Goal: Task Accomplishment & Management: Manage account settings

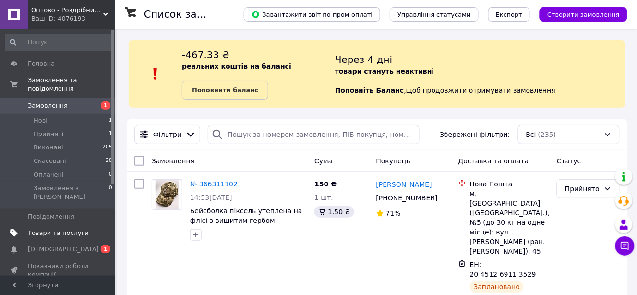
click at [55, 228] on span "Товари та послуги" at bounding box center [58, 232] width 61 height 9
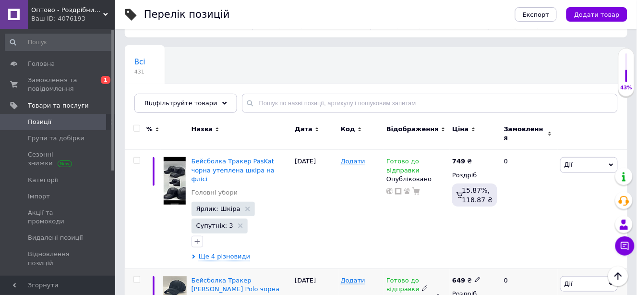
scroll to position [53, 0]
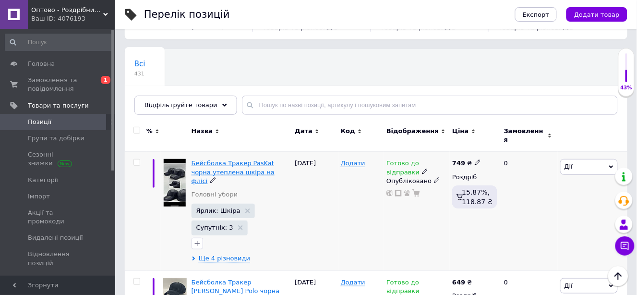
click at [218, 162] on span "Бейсболка Тракер PasKat чорна утеплена шкіра на флісі" at bounding box center [232, 171] width 83 height 24
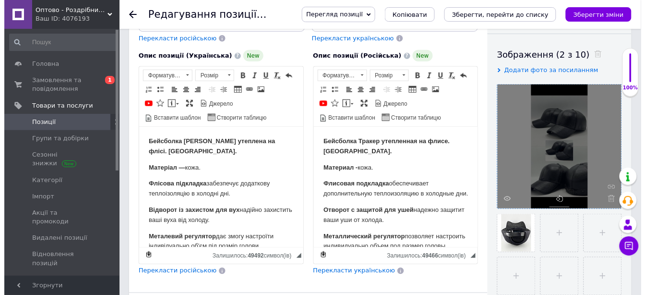
scroll to position [160, 0]
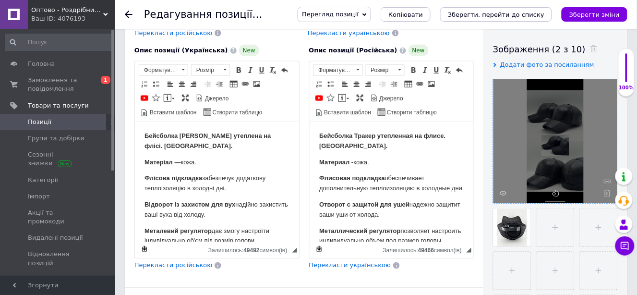
click at [501, 188] on div at bounding box center [555, 141] width 124 height 124
click at [504, 190] on icon at bounding box center [502, 193] width 7 height 7
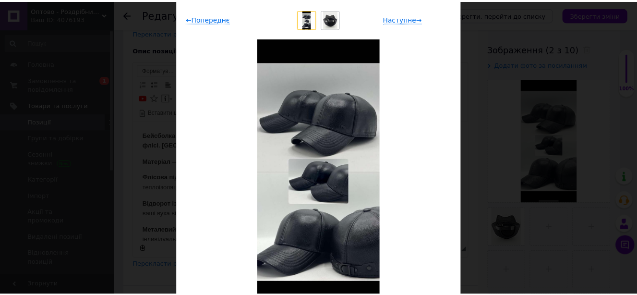
scroll to position [107, 0]
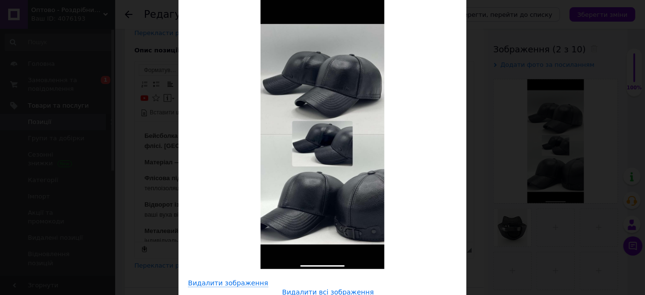
click at [497, 100] on div "× Перегляд зображення ← Попереднє Наступне → Видалити зображення Видалити всі з…" at bounding box center [322, 147] width 645 height 295
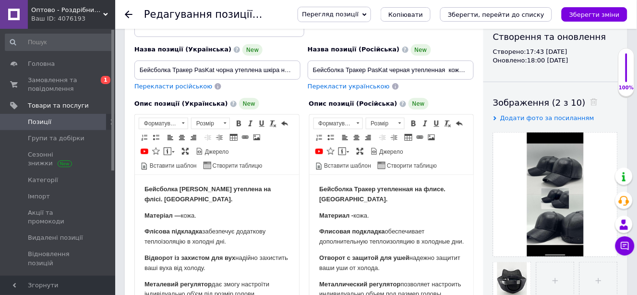
drag, startPoint x: 134, startPoint y: 70, endPoint x: 289, endPoint y: 71, distance: 155.5
click at [291, 71] on div "Назва позиції (Українська) New Бейсболка Тракер PasKat чорна утеплена шкіра на …" at bounding box center [217, 67] width 173 height 54
drag, startPoint x: 139, startPoint y: 68, endPoint x: 272, endPoint y: 67, distance: 133.4
click at [325, 69] on div "Назва позиції (Українська) New Бейсболка Тракер PasKat чорна утеплена шкіра на …" at bounding box center [304, 47] width 346 height 94
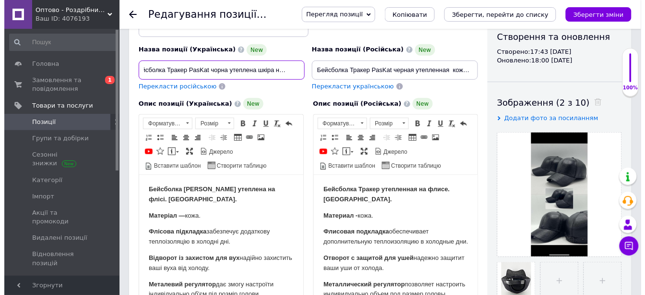
scroll to position [0, 0]
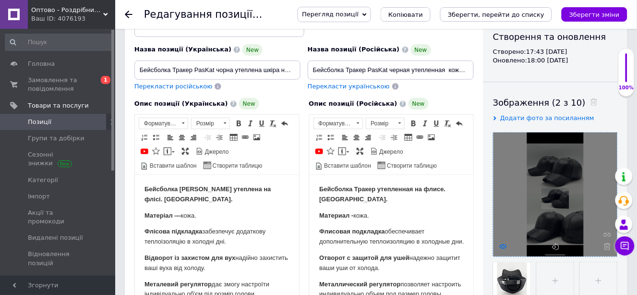
click at [502, 244] on use at bounding box center [502, 246] width 7 height 5
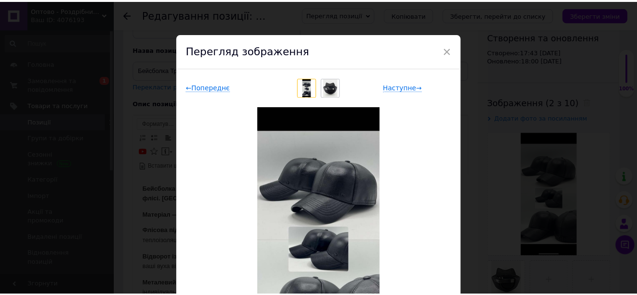
scroll to position [107, 0]
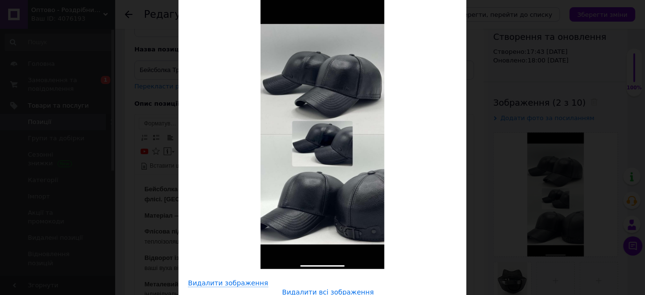
click at [522, 107] on div "× Перегляд зображення ← Попереднє Наступне → Видалити зображення Видалити всі з…" at bounding box center [322, 147] width 645 height 295
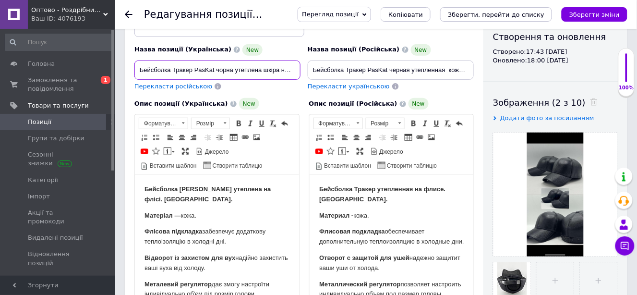
scroll to position [0, 10]
drag, startPoint x: 135, startPoint y: 69, endPoint x: 335, endPoint y: 69, distance: 199.6
click at [335, 69] on div "Назва позиції (Українська) New Бейсболка Тракер PasKat чорна утеплена шкіра на …" at bounding box center [304, 47] width 346 height 94
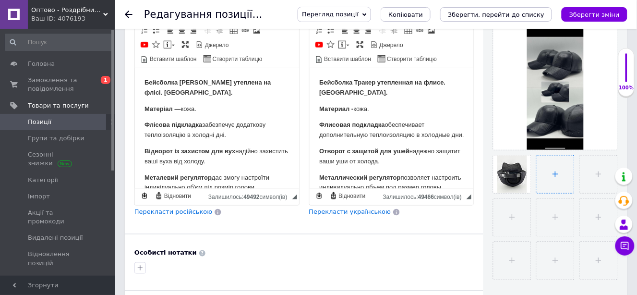
click at [556, 178] on input "file" at bounding box center [554, 173] width 37 height 37
type input "C:\fakepath\2.jpg"
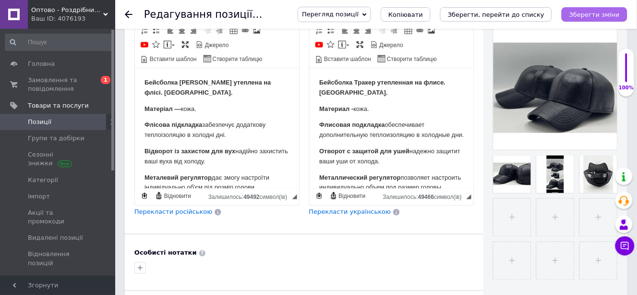
click at [612, 10] on button "Зберегти зміни" at bounding box center [594, 14] width 66 height 14
drag, startPoint x: 182, startPoint y: 99, endPoint x: 194, endPoint y: 101, distance: 12.1
click at [194, 104] on p "Матеріал — кожа." at bounding box center [216, 109] width 145 height 10
drag, startPoint x: 261, startPoint y: 81, endPoint x: 272, endPoint y: 86, distance: 12.5
click at [271, 84] on strong "Бейсболка Тракер утеплена на флісі. Кожа." at bounding box center [207, 87] width 127 height 17
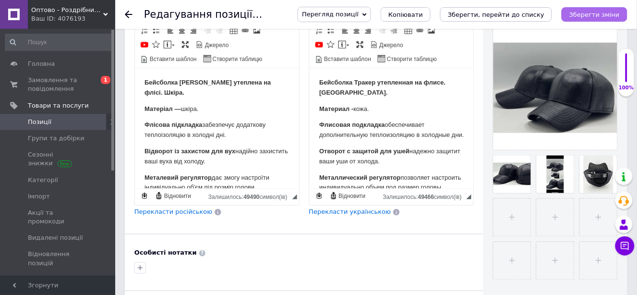
click at [587, 12] on icon "Зберегти зміни" at bounding box center [594, 14] width 50 height 7
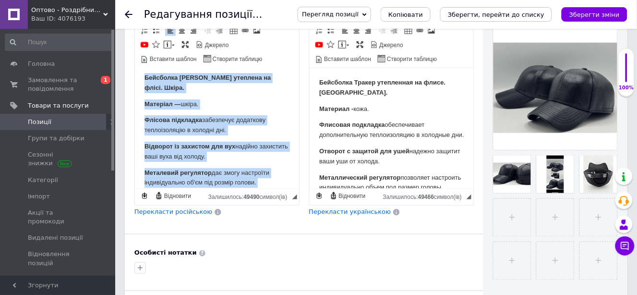
scroll to position [0, 0]
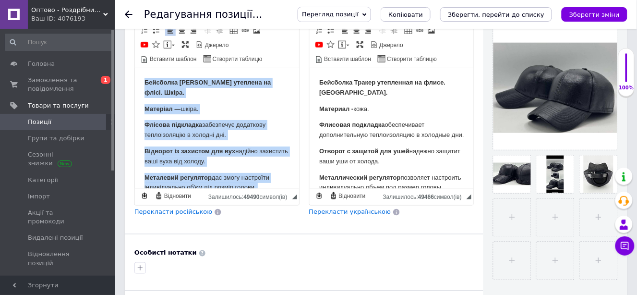
drag, startPoint x: 283, startPoint y: 158, endPoint x: 260, endPoint y: 117, distance: 47.5
click at [134, 68] on html "Бейсболка Тракер утеплена на флісі. Шкіра. Матеріал — шкіра. Флісова підкладка …" at bounding box center [216, 197] width 164 height 258
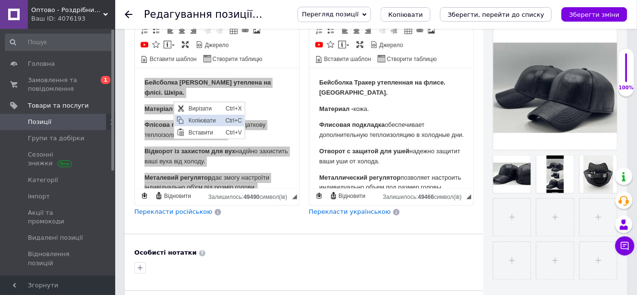
click at [191, 121] on span "Копіювати" at bounding box center [204, 120] width 37 height 12
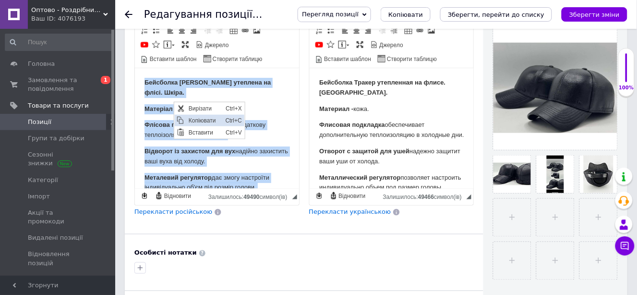
copy body "Бейсболка Тракер утеплена на флісі. Шкіра. Матеріал — шкіра. Флісова підкладка …"
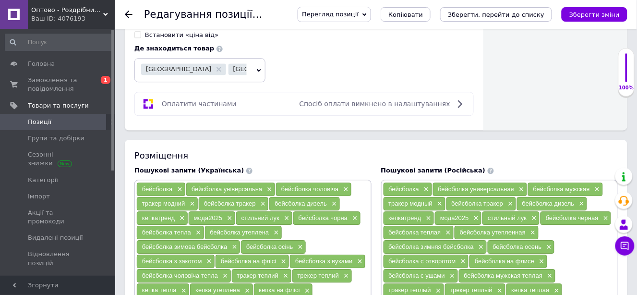
scroll to position [640, 0]
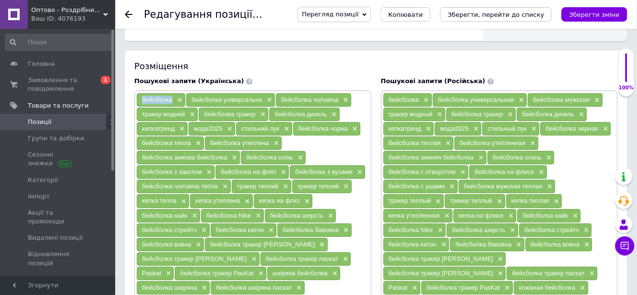
drag, startPoint x: 139, startPoint y: 96, endPoint x: 173, endPoint y: 98, distance: 34.1
click at [173, 98] on div "бейсболка ×" at bounding box center [161, 99] width 48 height 13
copy span "бейсболка"
drag, startPoint x: 189, startPoint y: 95, endPoint x: 262, endPoint y: 98, distance: 74.0
click at [262, 98] on div "бейсболка універсальна ×" at bounding box center [230, 99] width 89 height 13
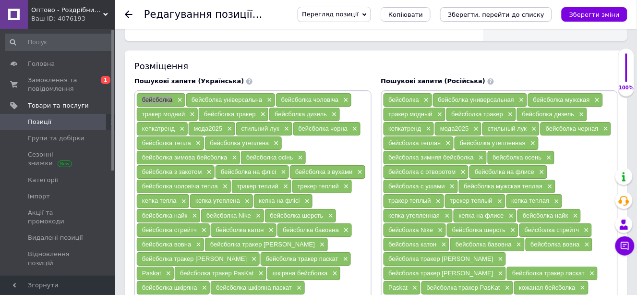
copy span "бейсболка універсальна"
drag, startPoint x: 278, startPoint y: 97, endPoint x: 338, endPoint y: 101, distance: 60.5
click at [338, 101] on div "бейсболка чоловіча ×" at bounding box center [313, 99] width 75 height 13
copy span "бейсболка чоловіча"
drag, startPoint x: 140, startPoint y: 110, endPoint x: 184, endPoint y: 113, distance: 43.8
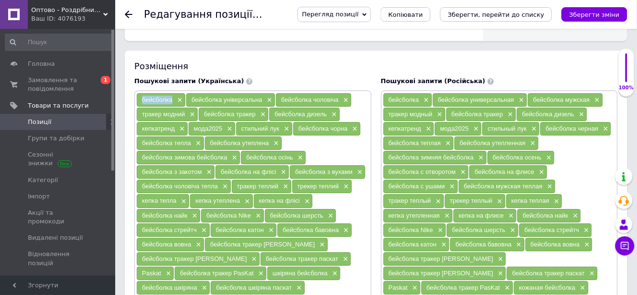
click at [184, 113] on div "тракер модний ×" at bounding box center [167, 113] width 61 height 13
copy span "тракер модний"
drag, startPoint x: 202, startPoint y: 109, endPoint x: 255, endPoint y: 114, distance: 53.0
click at [255, 114] on div "бейсболка тракер ×" at bounding box center [234, 113] width 70 height 13
copy span "бейсболка тракер"
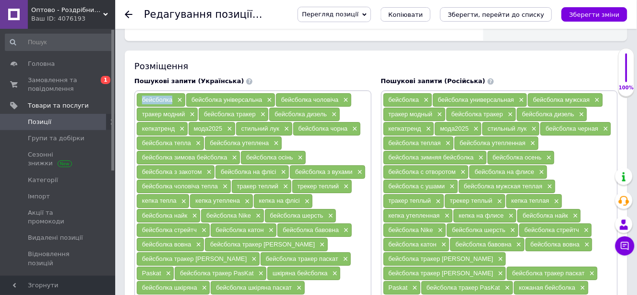
drag, startPoint x: 297, startPoint y: 126, endPoint x: 347, endPoint y: 125, distance: 49.9
click at [347, 125] on div "бейсболка чорна ×" at bounding box center [326, 128] width 67 height 13
copy span "бейсболка чорна"
drag, startPoint x: 142, startPoint y: 138, endPoint x: 190, endPoint y: 140, distance: 48.5
click at [190, 140] on div "бейсболка тепла ×" at bounding box center [170, 142] width 67 height 13
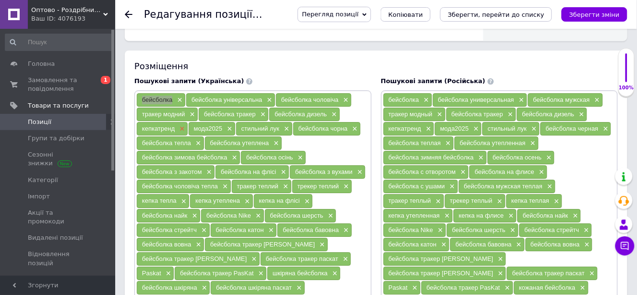
copy span "бейсболка тепла"
drag, startPoint x: 212, startPoint y: 139, endPoint x: 270, endPoint y: 141, distance: 58.1
click at [270, 140] on div "бейсболка утеплена ×" at bounding box center [243, 142] width 77 height 13
copy span "бейсболка утеплена"
drag, startPoint x: 141, startPoint y: 152, endPoint x: 232, endPoint y: 156, distance: 90.8
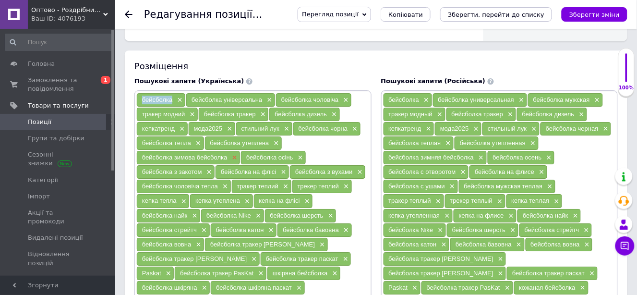
click at [232, 156] on div "бейсболка зимова бейсболка ×" at bounding box center [188, 157] width 103 height 13
copy span "бейсболка зимова бейсболка"
drag, startPoint x: 245, startPoint y: 153, endPoint x: 291, endPoint y: 155, distance: 46.6
click at [291, 155] on div "бейсболка осінь ×" at bounding box center [273, 157] width 65 height 13
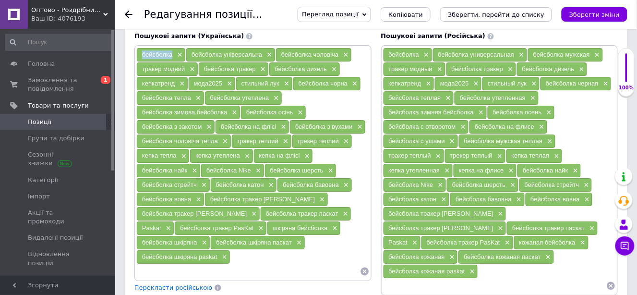
scroll to position [746, 0]
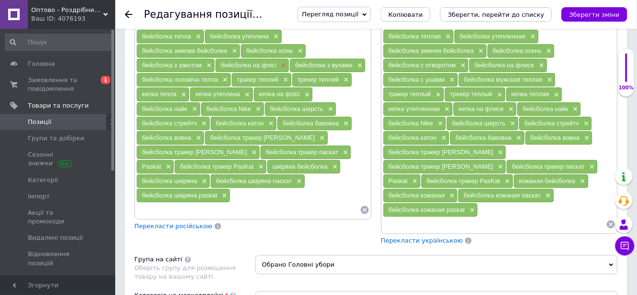
drag, startPoint x: 219, startPoint y: 62, endPoint x: 279, endPoint y: 63, distance: 60.5
click at [279, 63] on div "бейсболка на флісі ×" at bounding box center [251, 65] width 73 height 13
drag, startPoint x: 293, startPoint y: 59, endPoint x: 352, endPoint y: 61, distance: 58.6
click at [352, 61] on div "бейсболка з вухами ×" at bounding box center [327, 65] width 75 height 13
drag, startPoint x: 142, startPoint y: 75, endPoint x: 218, endPoint y: 76, distance: 76.8
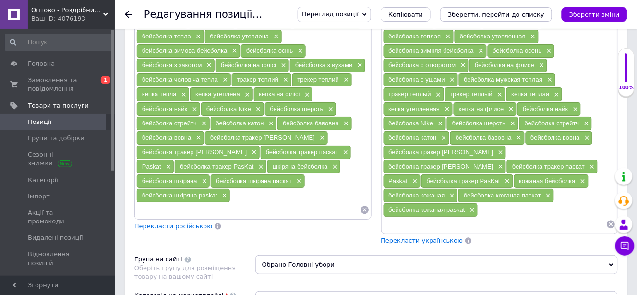
click at [218, 76] on div "бейсболка чоловіча тепла ×" at bounding box center [184, 79] width 94 height 13
drag, startPoint x: 234, startPoint y: 74, endPoint x: 277, endPoint y: 77, distance: 43.2
click at [277, 77] on div "тракер теплий ×" at bounding box center [261, 79] width 59 height 13
drag, startPoint x: 295, startPoint y: 75, endPoint x: 338, endPoint y: 78, distance: 43.3
click at [338, 78] on div "трекер теплий ×" at bounding box center [321, 79] width 59 height 13
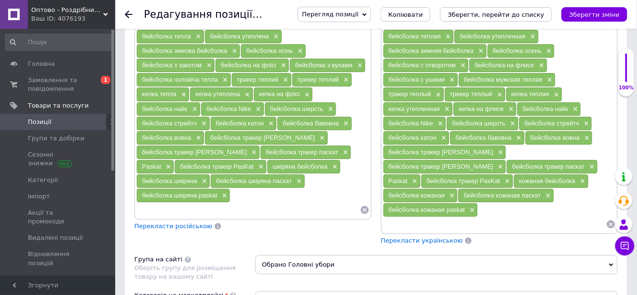
drag, startPoint x: 139, startPoint y: 91, endPoint x: 178, endPoint y: 90, distance: 38.4
click at [178, 90] on div "кепка тепла ×" at bounding box center [163, 93] width 52 height 13
drag, startPoint x: 194, startPoint y: 88, endPoint x: 239, endPoint y: 91, distance: 45.7
click at [239, 91] on div "кепка утеплена ×" at bounding box center [221, 93] width 62 height 13
drag, startPoint x: 257, startPoint y: 87, endPoint x: 299, endPoint y: 91, distance: 42.8
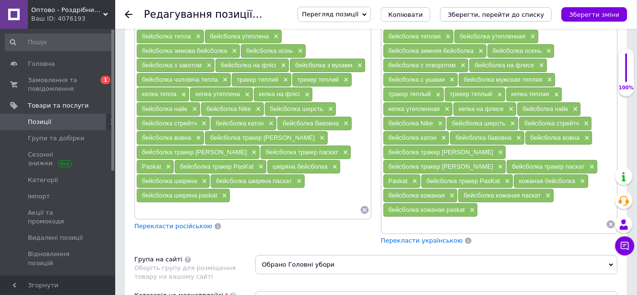
click at [299, 91] on div "кепка на флісі ×" at bounding box center [283, 93] width 59 height 13
drag, startPoint x: 144, startPoint y: 161, endPoint x: 217, endPoint y: 161, distance: 72.9
click at [217, 161] on div "бейсболка тракер PasKat ×" at bounding box center [221, 166] width 92 height 13
click at [180, 163] on span "бейсболка тракер PasKat" at bounding box center [216, 166] width 73 height 7
click at [175, 161] on div "бейсболка тракер PasKat ×" at bounding box center [221, 166] width 92 height 13
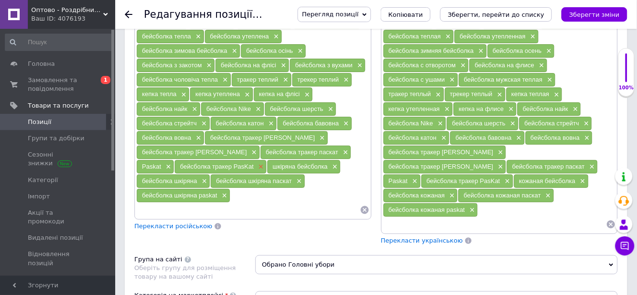
drag, startPoint x: 140, startPoint y: 159, endPoint x: 217, endPoint y: 164, distance: 77.8
click at [217, 164] on div "бейсболка тракер PasKat ×" at bounding box center [221, 166] width 92 height 13
drag, startPoint x: 233, startPoint y: 160, endPoint x: 288, endPoint y: 160, distance: 55.7
click at [288, 160] on div "шкіряна бейсболка ×" at bounding box center [303, 166] width 73 height 13
drag, startPoint x: 140, startPoint y: 174, endPoint x: 194, endPoint y: 177, distance: 54.3
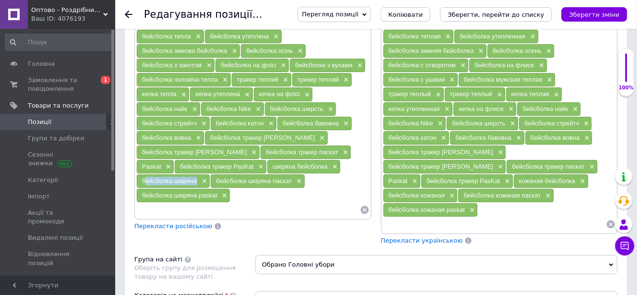
click at [194, 177] on div "бейсболка шкіряна ×" at bounding box center [173, 180] width 73 height 13
click at [159, 177] on span "бейсболка шкіряна" at bounding box center [169, 180] width 55 height 7
click at [218, 177] on span "бейсболка шкіряна паскат" at bounding box center [254, 180] width 76 height 7
drag, startPoint x: 140, startPoint y: 175, endPoint x: 198, endPoint y: 178, distance: 57.6
click at [198, 178] on div "бейсболка шкіряна ×" at bounding box center [173, 180] width 73 height 13
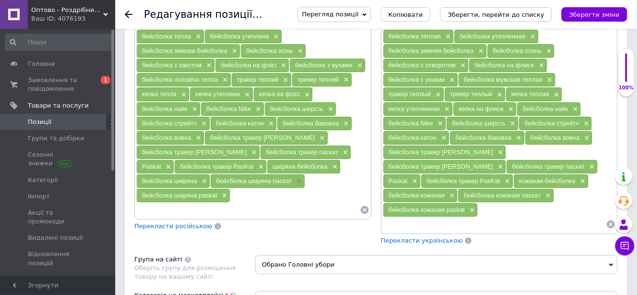
drag, startPoint x: 219, startPoint y: 175, endPoint x: 294, endPoint y: 178, distance: 74.9
click at [294, 178] on div "бейсболка шкіряна паскат ×" at bounding box center [258, 180] width 94 height 13
drag, startPoint x: 144, startPoint y: 184, endPoint x: 217, endPoint y: 191, distance: 73.2
click at [217, 191] on div "бейсболка шкіряна paskat ×" at bounding box center [183, 195] width 93 height 13
click at [159, 191] on span "бейсболка шкіряна paskat" at bounding box center [179, 194] width 75 height 7
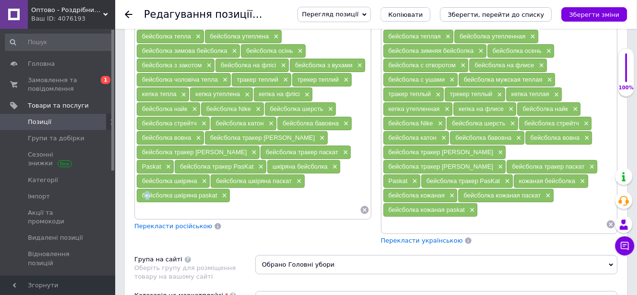
click at [144, 191] on span "бейсболка шкіряна paskat" at bounding box center [179, 194] width 75 height 7
drag, startPoint x: 142, startPoint y: 191, endPoint x: 152, endPoint y: 197, distance: 11.8
click at [142, 191] on span "бейсболка шкіряна paskat" at bounding box center [179, 194] width 75 height 7
drag, startPoint x: 162, startPoint y: 190, endPoint x: 153, endPoint y: 190, distance: 8.6
click at [162, 191] on span "бейсболка шкіряна paskat" at bounding box center [179, 194] width 75 height 7
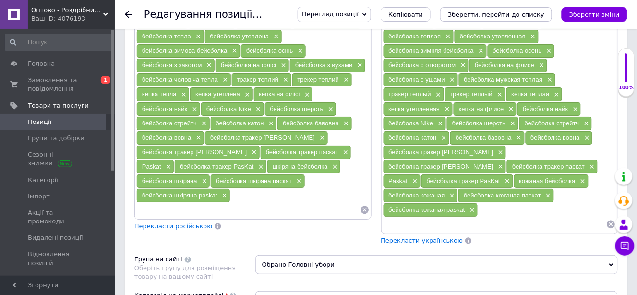
drag, startPoint x: 141, startPoint y: 187, endPoint x: 217, endPoint y: 195, distance: 76.3
click at [217, 195] on div "бейсболка шкіряна paskat ×" at bounding box center [183, 195] width 93 height 13
drag, startPoint x: 462, startPoint y: 174, endPoint x: 519, endPoint y: 178, distance: 57.7
click at [458, 189] on div "бейсболка кожаная ×" at bounding box center [420, 195] width 74 height 13
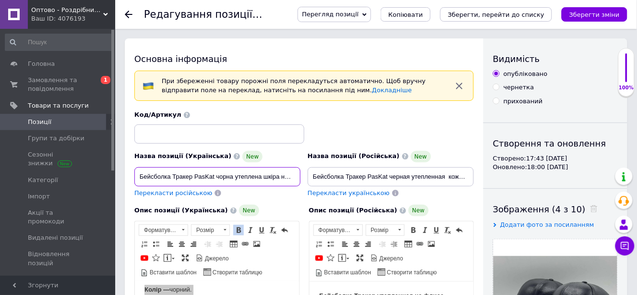
scroll to position [0, 10]
drag, startPoint x: 140, startPoint y: 175, endPoint x: 261, endPoint y: 181, distance: 121.0
click at [344, 182] on div "Назва позиції (Українська) New Бейсболка Тракер PasKat чорна утеплена шкіра на …" at bounding box center [304, 154] width 346 height 94
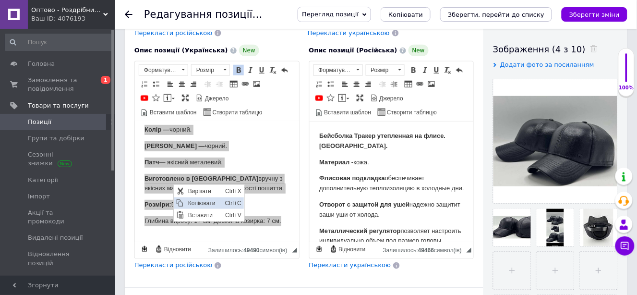
click at [193, 203] on span "Копіювати" at bounding box center [203, 203] width 37 height 12
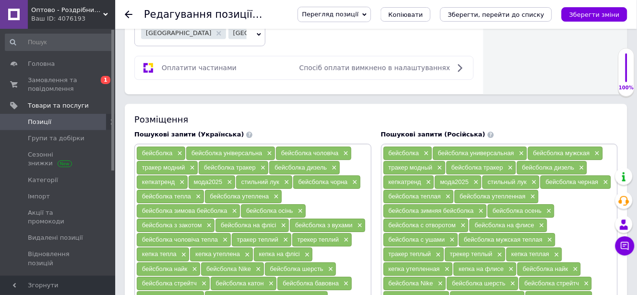
scroll to position [640, 0]
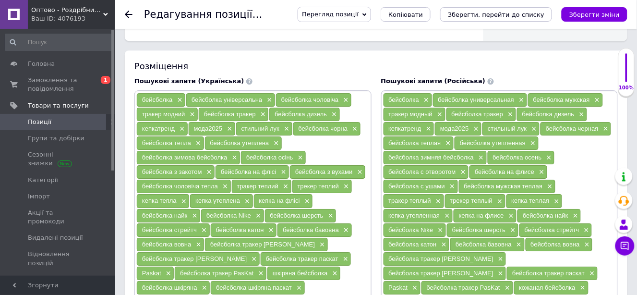
click at [230, 139] on span "бейсболка утеплена" at bounding box center [239, 142] width 59 height 7
drag, startPoint x: 142, startPoint y: 98, endPoint x: 171, endPoint y: 99, distance: 29.8
click at [174, 99] on div "бейсболка ×" at bounding box center [161, 99] width 48 height 13
drag, startPoint x: 190, startPoint y: 95, endPoint x: 261, endPoint y: 98, distance: 71.1
click at [261, 98] on div "бейсболка універсальна ×" at bounding box center [230, 99] width 89 height 13
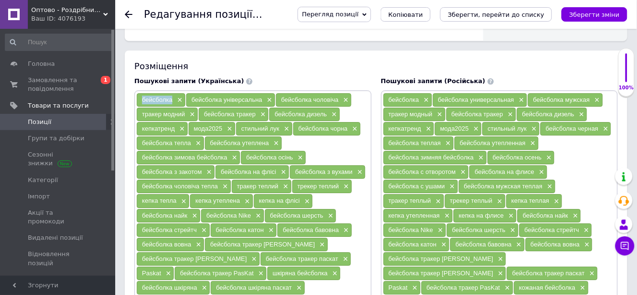
drag, startPoint x: 281, startPoint y: 96, endPoint x: 339, endPoint y: 97, distance: 58.1
click at [339, 97] on div "бейсболка чоловіча ×" at bounding box center [313, 99] width 75 height 13
drag, startPoint x: 202, startPoint y: 110, endPoint x: 254, endPoint y: 112, distance: 51.9
click at [254, 112] on div "бейсболка тракер ×" at bounding box center [234, 113] width 70 height 13
drag, startPoint x: 296, startPoint y: 125, endPoint x: 346, endPoint y: 127, distance: 50.4
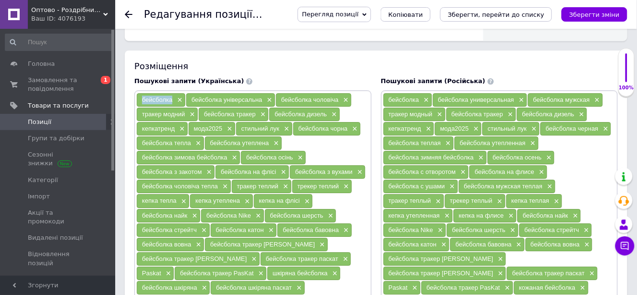
click at [346, 127] on div "бейсболка чорна ×" at bounding box center [326, 128] width 67 height 13
drag, startPoint x: 139, startPoint y: 139, endPoint x: 190, endPoint y: 139, distance: 51.3
click at [190, 139] on div "бейсболка тепла ×" at bounding box center [170, 142] width 67 height 13
drag, startPoint x: 209, startPoint y: 139, endPoint x: 269, endPoint y: 140, distance: 60.0
click at [269, 140] on div "бейсболка утеплена ×" at bounding box center [243, 142] width 77 height 13
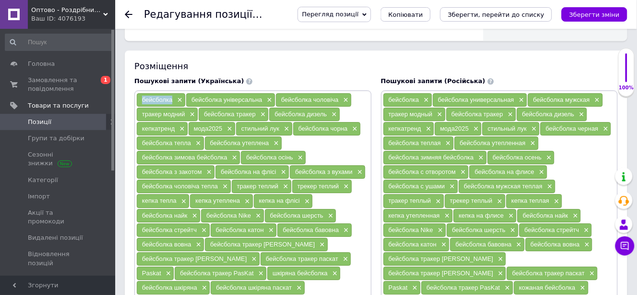
drag, startPoint x: 140, startPoint y: 154, endPoint x: 226, endPoint y: 154, distance: 85.4
click at [226, 154] on div "бейсболка зимова бейсболка ×" at bounding box center [188, 157] width 103 height 13
drag, startPoint x: 243, startPoint y: 153, endPoint x: 292, endPoint y: 156, distance: 49.0
click at [292, 156] on div "бейсболка осінь ×" at bounding box center [273, 157] width 65 height 13
drag, startPoint x: 219, startPoint y: 167, endPoint x: 275, endPoint y: 169, distance: 56.6
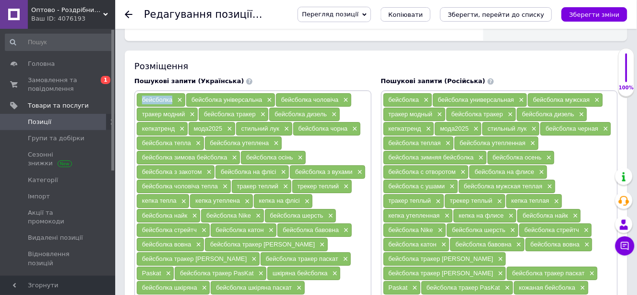
click at [275, 169] on div "бейсболка на флісі ×" at bounding box center [251, 171] width 73 height 13
drag, startPoint x: 312, startPoint y: 168, endPoint x: 352, endPoint y: 170, distance: 39.9
click at [352, 170] on div "бейсболка з вухами ×" at bounding box center [327, 171] width 75 height 13
drag, startPoint x: 139, startPoint y: 180, endPoint x: 216, endPoint y: 187, distance: 77.5
click at [216, 187] on div "бейсболка чоловіча тепла ×" at bounding box center [184, 185] width 94 height 13
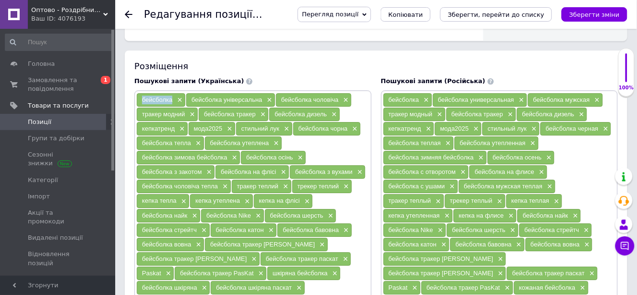
drag, startPoint x: 233, startPoint y: 183, endPoint x: 277, endPoint y: 187, distance: 44.3
click at [277, 187] on div "тракер теплий ×" at bounding box center [261, 185] width 59 height 13
drag, startPoint x: 140, startPoint y: 181, endPoint x: 218, endPoint y: 186, distance: 78.3
click at [218, 186] on div "бейсболка чоловіча тепла ×" at bounding box center [184, 185] width 94 height 13
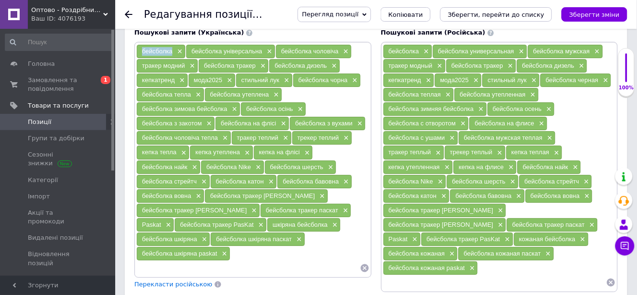
scroll to position [693, 0]
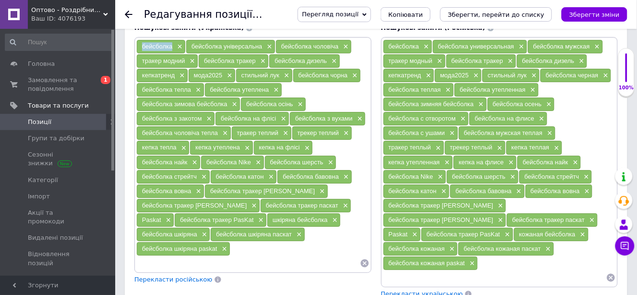
drag, startPoint x: 138, startPoint y: 142, endPoint x: 175, endPoint y: 144, distance: 37.5
click at [175, 144] on div "кепка тепла ×" at bounding box center [163, 147] width 52 height 13
drag, startPoint x: 192, startPoint y: 142, endPoint x: 240, endPoint y: 146, distance: 47.7
click at [240, 146] on div "кепка утеплена ×" at bounding box center [221, 147] width 62 height 13
drag, startPoint x: 255, startPoint y: 141, endPoint x: 300, endPoint y: 144, distance: 45.2
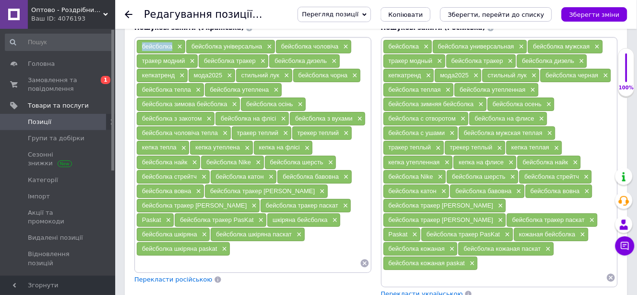
click at [300, 144] on div "кепка на флісі ×" at bounding box center [283, 147] width 59 height 13
drag, startPoint x: 233, startPoint y: 214, endPoint x: 288, endPoint y: 216, distance: 55.7
click at [288, 216] on div "шкіряна бейсболка ×" at bounding box center [303, 219] width 73 height 13
drag, startPoint x: 141, startPoint y: 228, endPoint x: 196, endPoint y: 231, distance: 54.8
click at [196, 231] on div "бейсболка шкіряна ×" at bounding box center [173, 233] width 73 height 13
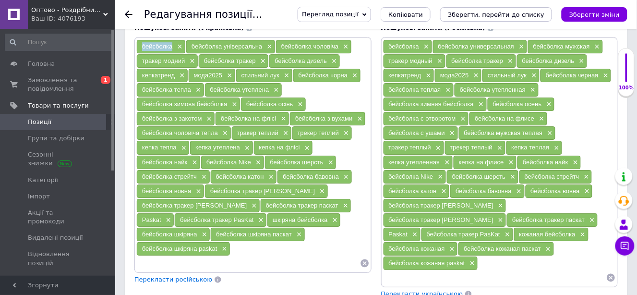
drag, startPoint x: 466, startPoint y: 226, endPoint x: 519, endPoint y: 230, distance: 52.9
click at [458, 242] on div "бейсболка кожаная ×" at bounding box center [420, 248] width 74 height 13
click at [51, 83] on span "Замовлення та повідомлення" at bounding box center [58, 84] width 61 height 17
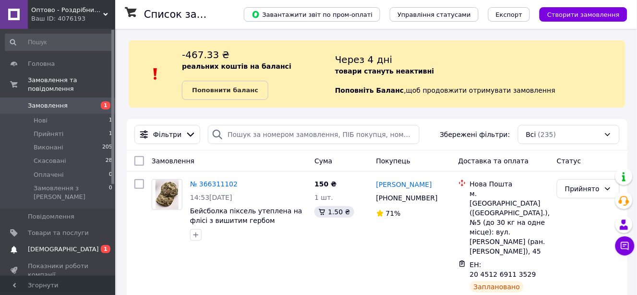
click at [51, 245] on span "[DEMOGRAPHIC_DATA]" at bounding box center [63, 249] width 71 height 9
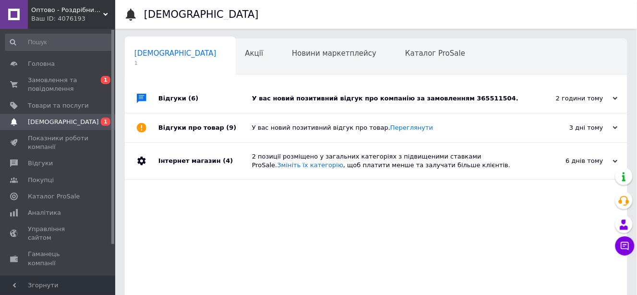
click at [343, 102] on div "У вас новий позитивний відгук про компанію за замовленням 365511504." at bounding box center [387, 98] width 270 height 9
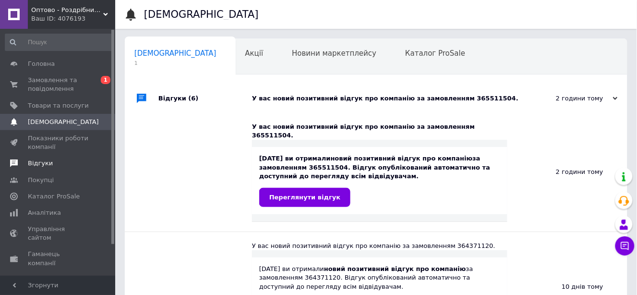
click at [43, 163] on span "Відгуки" at bounding box center [40, 163] width 25 height 9
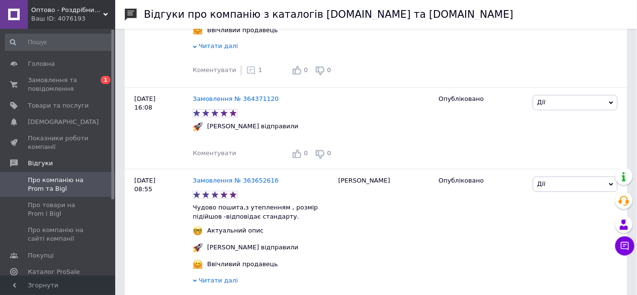
scroll to position [373, 0]
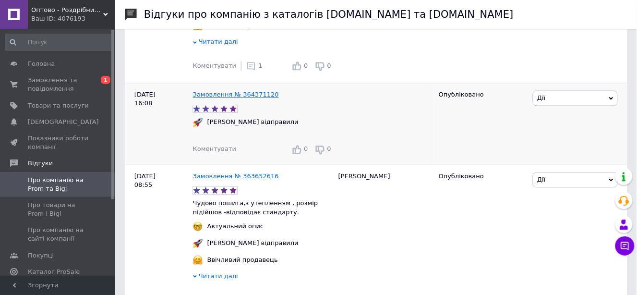
click at [249, 98] on link "Замовлення № 364371120" at bounding box center [236, 94] width 86 height 7
